Goal: Find specific page/section: Find specific page/section

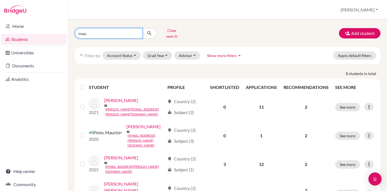
click at [96, 30] on input "mau" at bounding box center [109, 33] width 68 height 10
click at [83, 31] on input "mau" at bounding box center [109, 33] width 68 height 10
type input "siman"
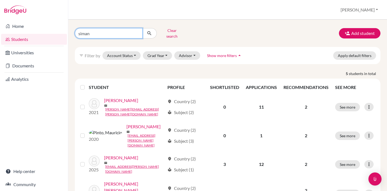
click at [149, 31] on button "submit" at bounding box center [149, 33] width 14 height 10
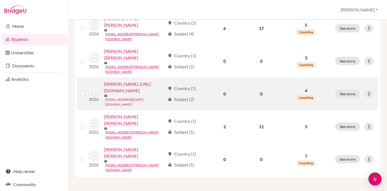
click at [105, 97] on link "[EMAIL_ADDRESS][DATE][DOMAIN_NAME]" at bounding box center [135, 102] width 60 height 10
click at [104, 81] on link "[PERSON_NAME], [URL][DOMAIN_NAME]" at bounding box center [134, 87] width 61 height 13
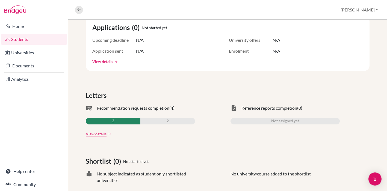
scroll to position [125, 0]
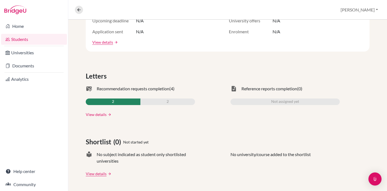
click at [86, 117] on link "View details" at bounding box center [96, 115] width 21 height 6
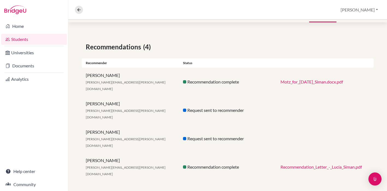
click at [287, 166] on link "Recommendation_Letter_-_Lucía_Siman.pdf" at bounding box center [320, 166] width 81 height 5
